Goal: Feedback & Contribution: Leave review/rating

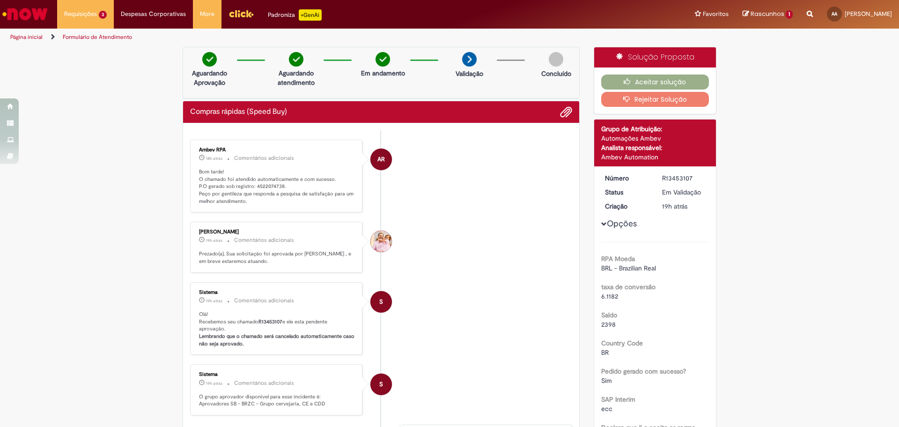
click at [676, 89] on div "Aceitar solução Rejeitar Solução" at bounding box center [655, 90] width 122 height 46
click at [646, 83] on button "Aceitar solução" at bounding box center [656, 81] width 108 height 15
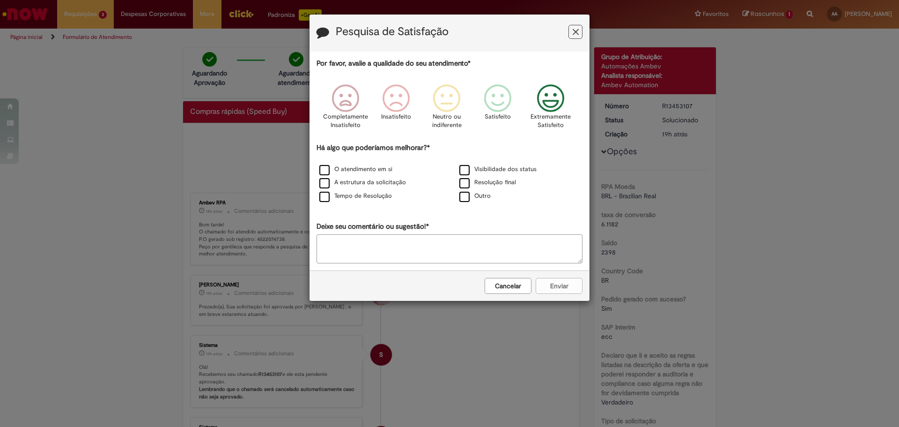
click at [556, 104] on icon "Feedback" at bounding box center [551, 98] width 35 height 28
click at [375, 170] on label "O atendimento em si" at bounding box center [355, 169] width 73 height 9
click at [578, 290] on button "Enviar" at bounding box center [559, 286] width 47 height 16
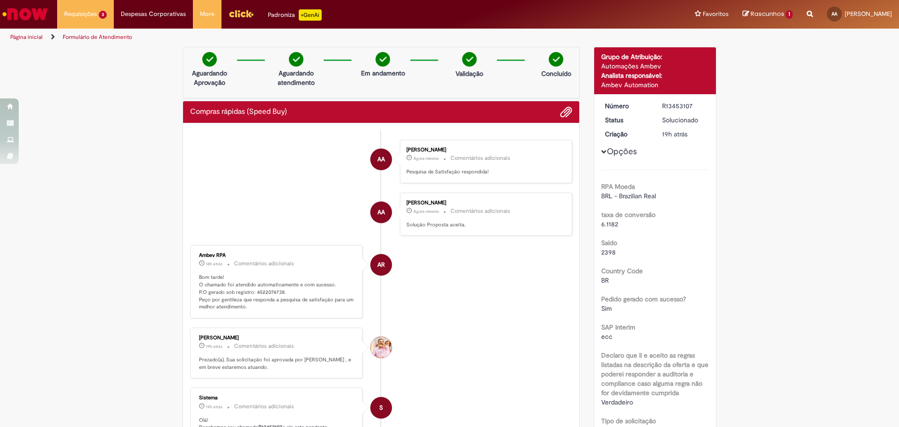
click at [24, 39] on link "Página inicial" at bounding box center [26, 36] width 32 height 7
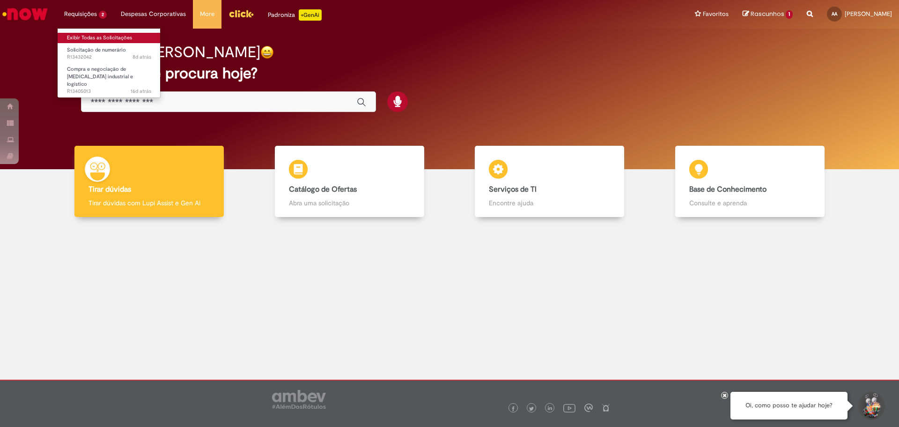
click at [68, 36] on link "Exibir Todas as Solicitações" at bounding box center [109, 38] width 103 height 10
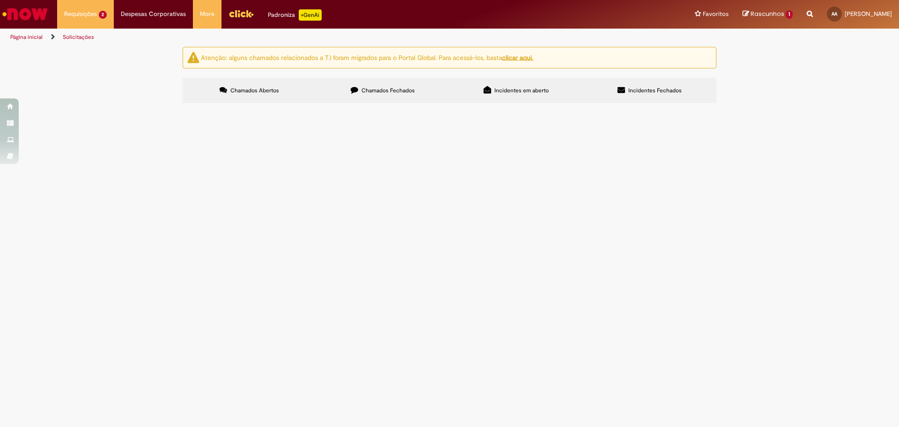
click at [0, 0] on span "R13432042" at bounding box center [0, 0] width 0 height 0
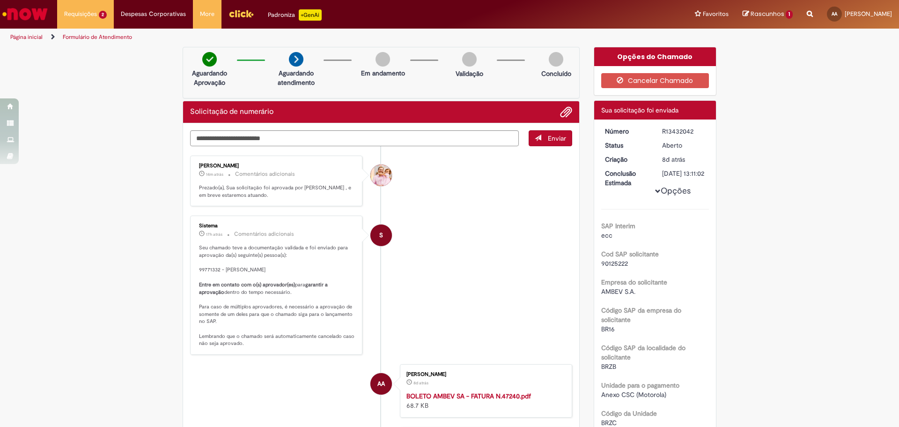
click at [18, 37] on link "Página inicial" at bounding box center [26, 36] width 32 height 7
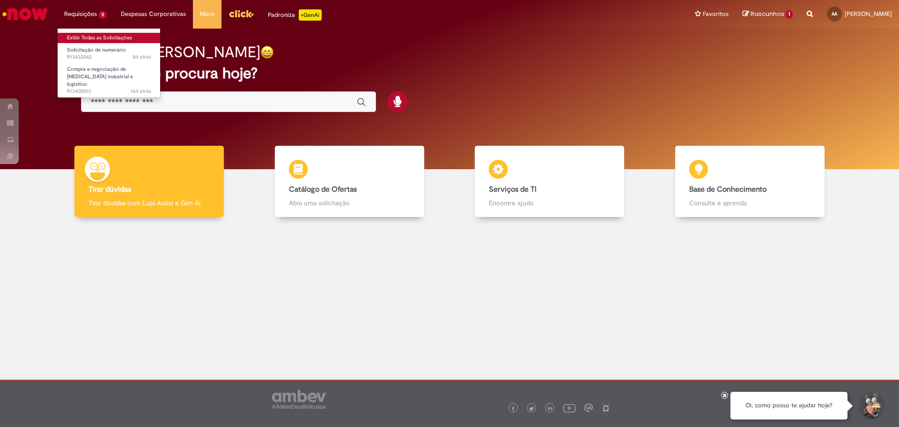
click at [88, 38] on link "Exibir Todas as Solicitações" at bounding box center [109, 38] width 103 height 10
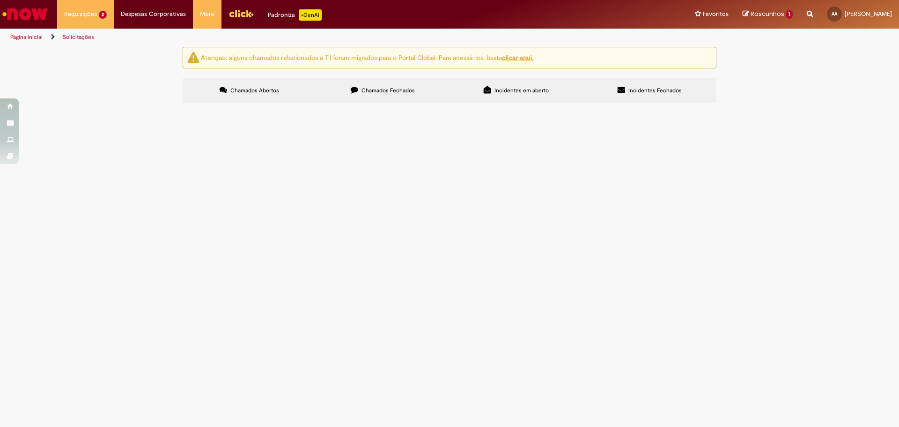
click at [349, 259] on main "Solicitações Atenção: alguns chamados relacionados a T.I foram migrados para o …" at bounding box center [449, 236] width 899 height 380
click at [471, 324] on main "Solicitações Atenção: alguns chamados relacionados a T.I foram migrados para o …" at bounding box center [449, 236] width 899 height 380
